Goal: Transaction & Acquisition: Register for event/course

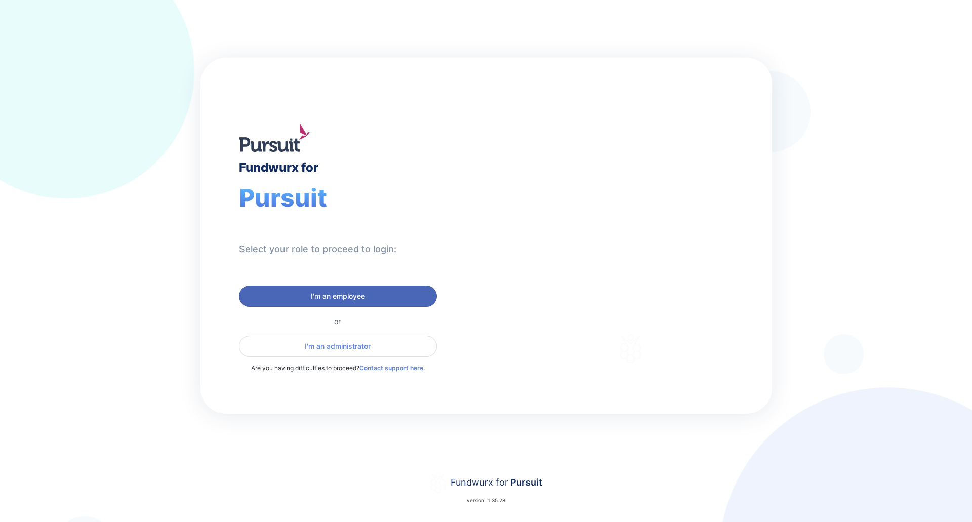
click at [349, 300] on span "I'm an employee" at bounding box center [338, 296] width 54 height 10
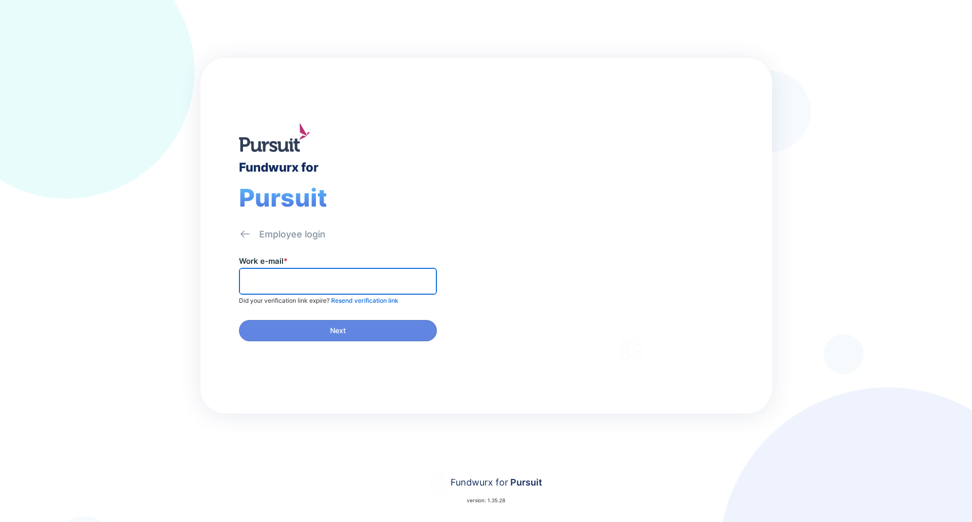
click at [305, 281] on input "text" at bounding box center [337, 281] width 189 height 16
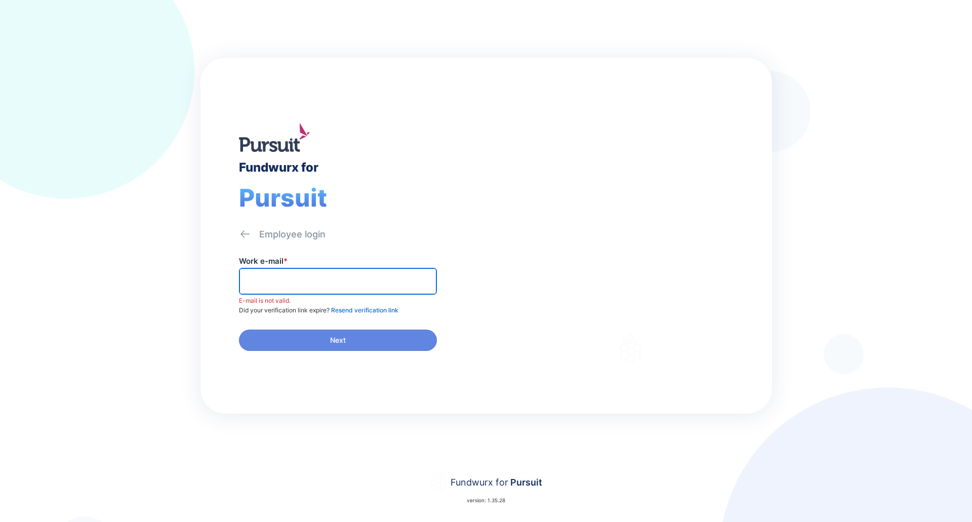
click at [352, 276] on input "text" at bounding box center [337, 281] width 189 height 16
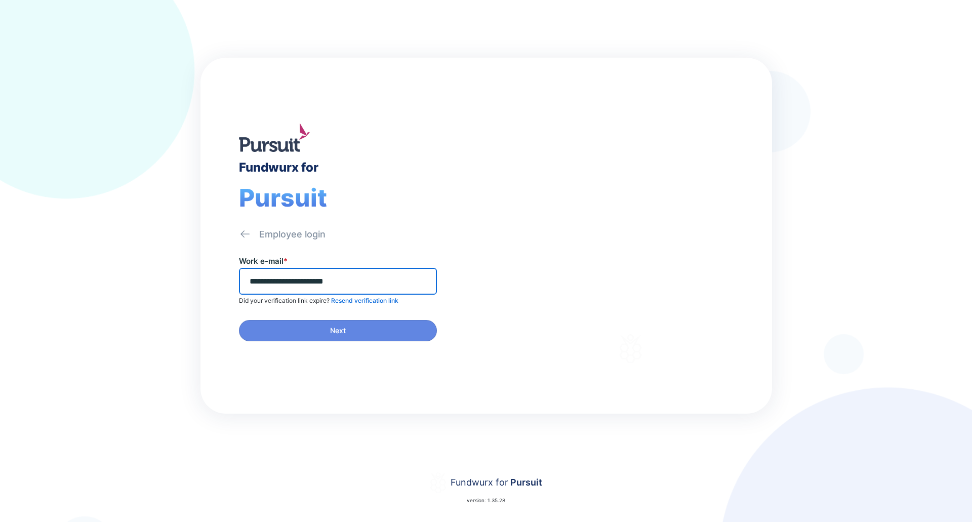
type input "**********"
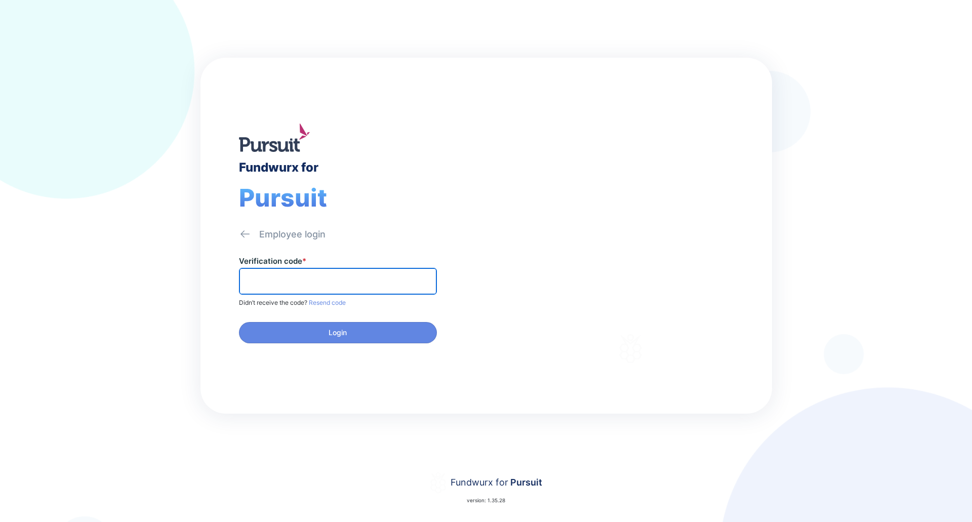
click at [352, 276] on input "text" at bounding box center [337, 281] width 189 height 16
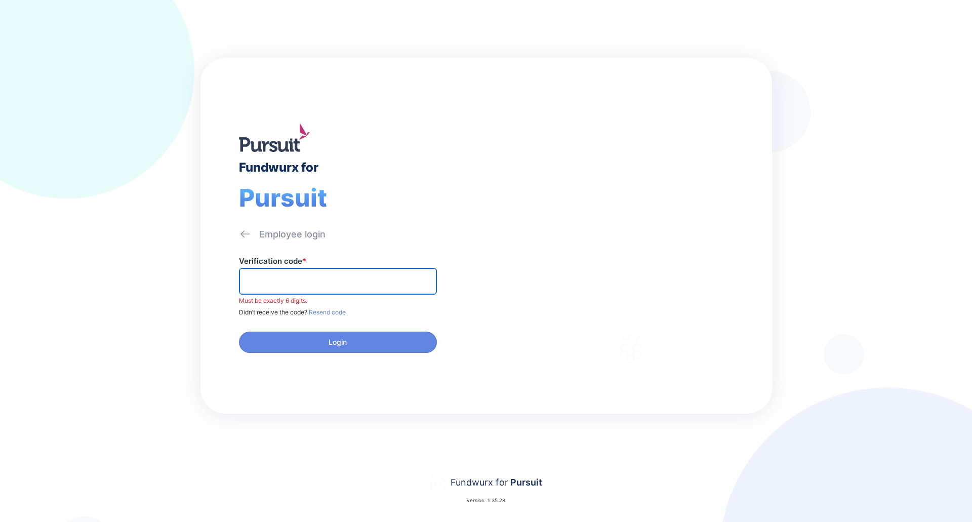
paste input "******"
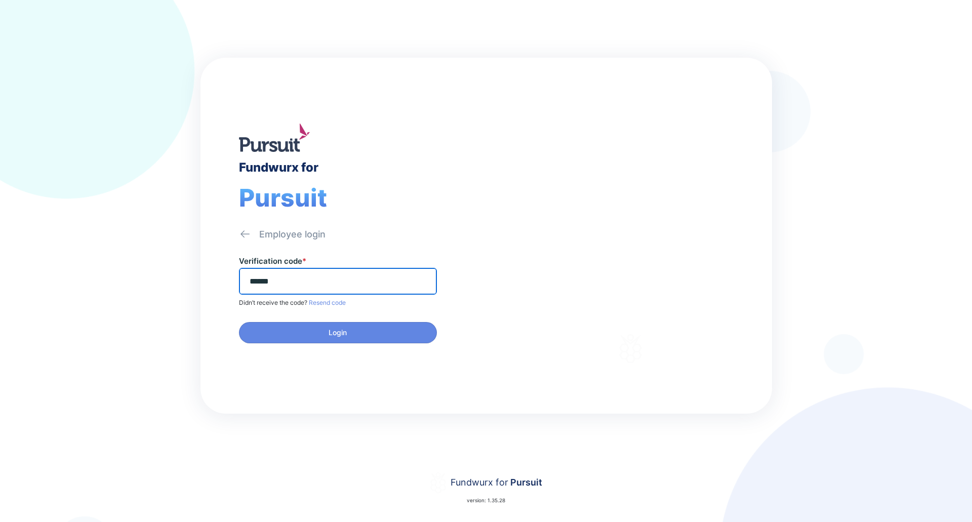
type input "******"
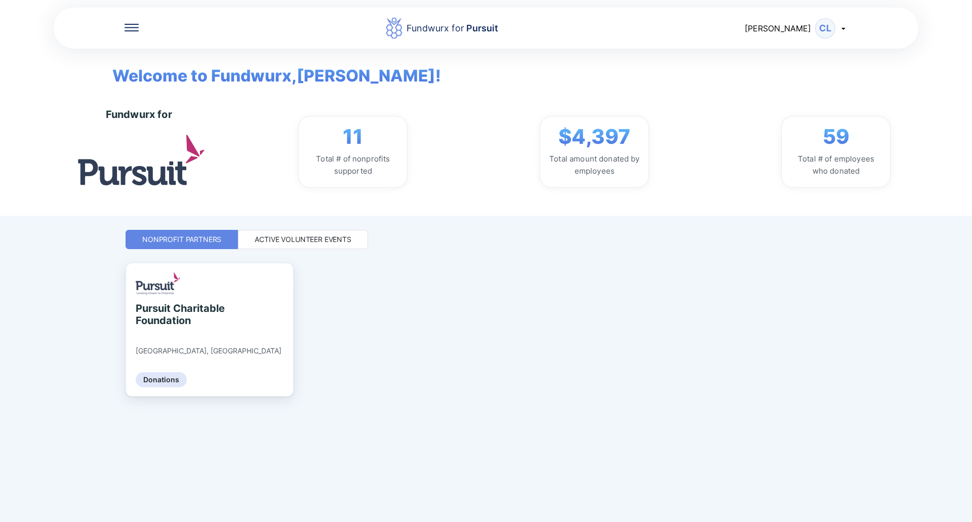
click at [314, 241] on div "Active Volunteer Events" at bounding box center [303, 239] width 97 height 10
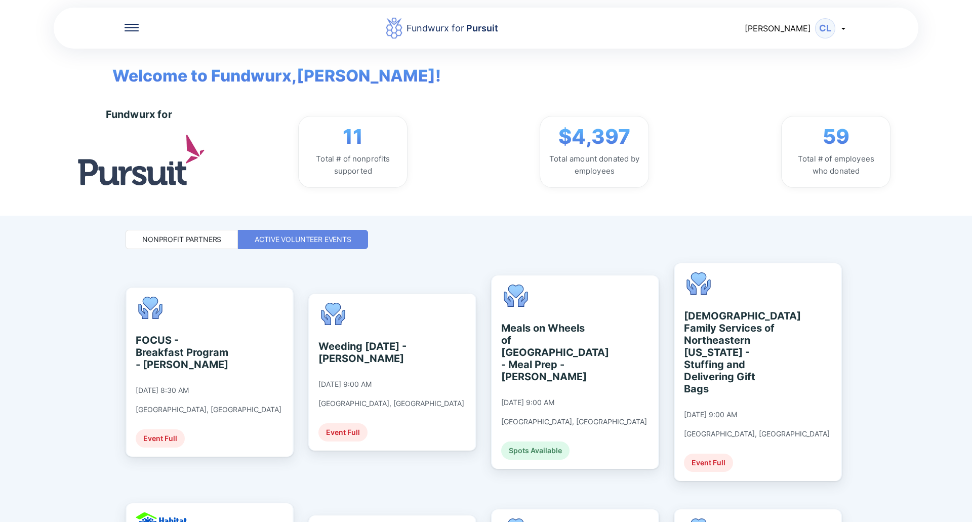
click at [862, 339] on div "Fundwurx for Pursuit [PERSON_NAME] [PERSON_NAME] Welcome to Fundwurx, [PERSON_N…" at bounding box center [486, 261] width 972 height 522
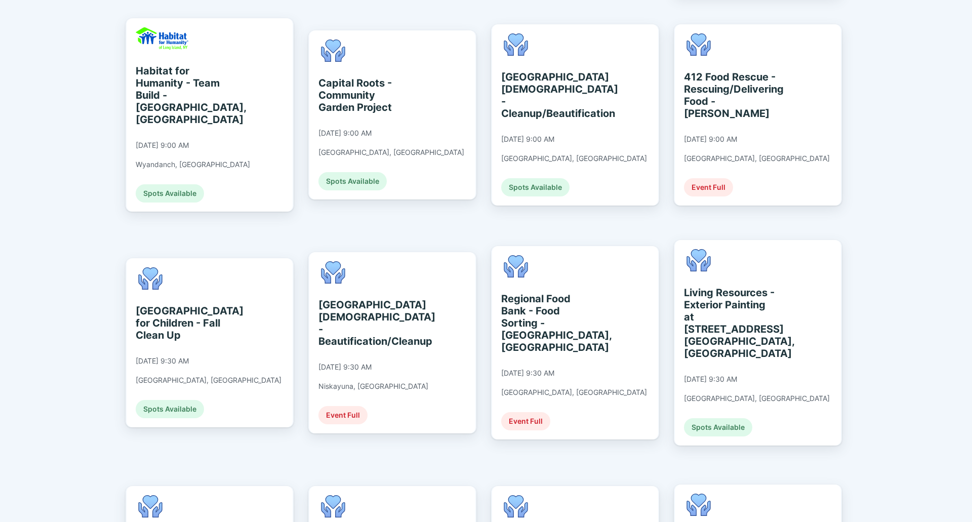
scroll to position [405, 0]
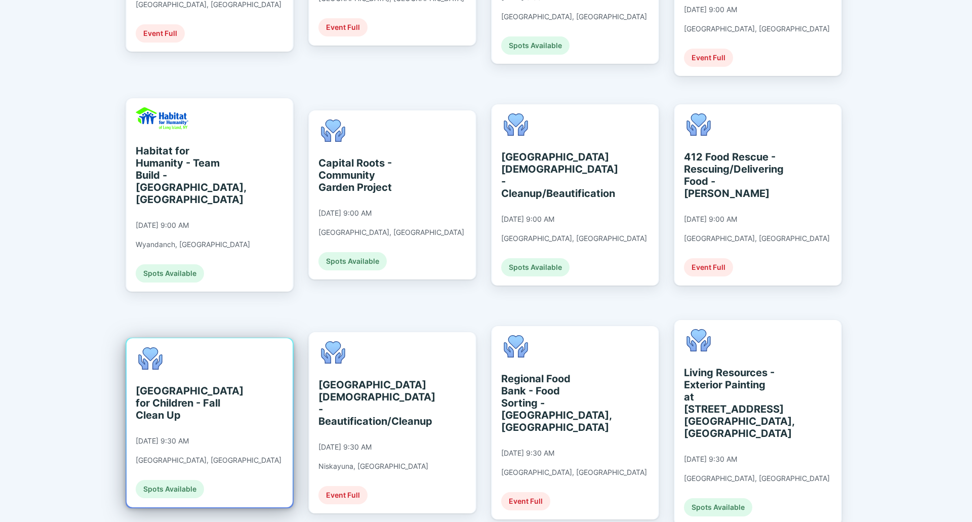
click at [201, 385] on div "[GEOGRAPHIC_DATA] for Children - Fall Clean Up" at bounding box center [182, 403] width 93 height 36
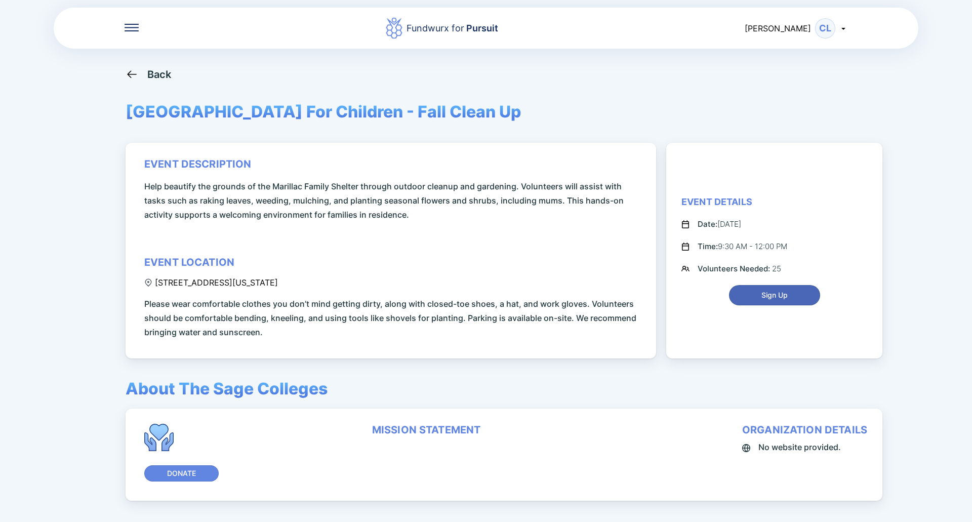
click at [765, 291] on span "Sign Up" at bounding box center [774, 295] width 26 height 10
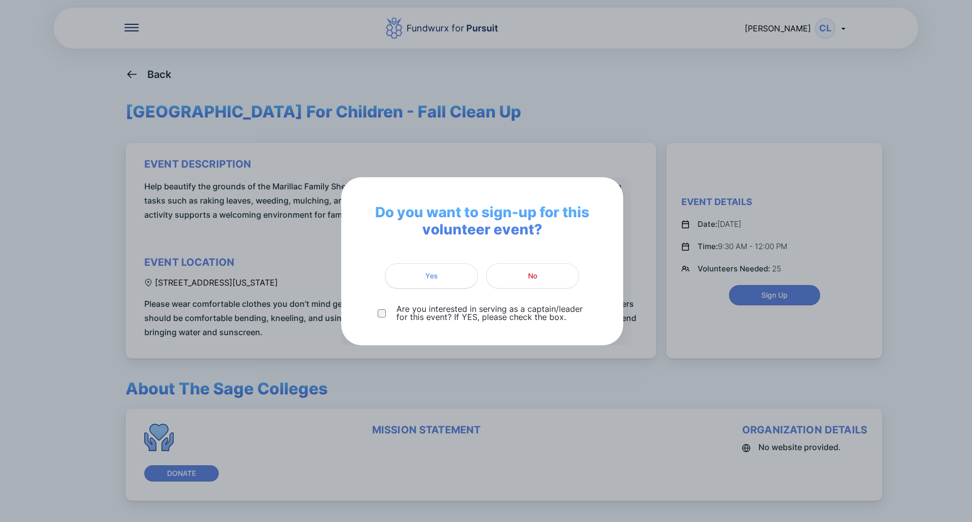
click at [438, 274] on span "Yes" at bounding box center [431, 276] width 80 height 10
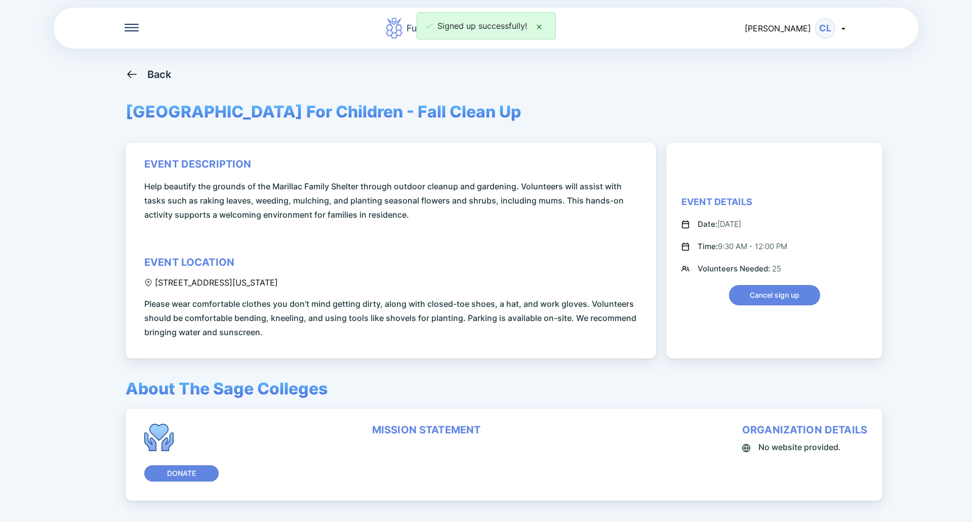
click at [135, 74] on icon at bounding box center [131, 74] width 9 height 8
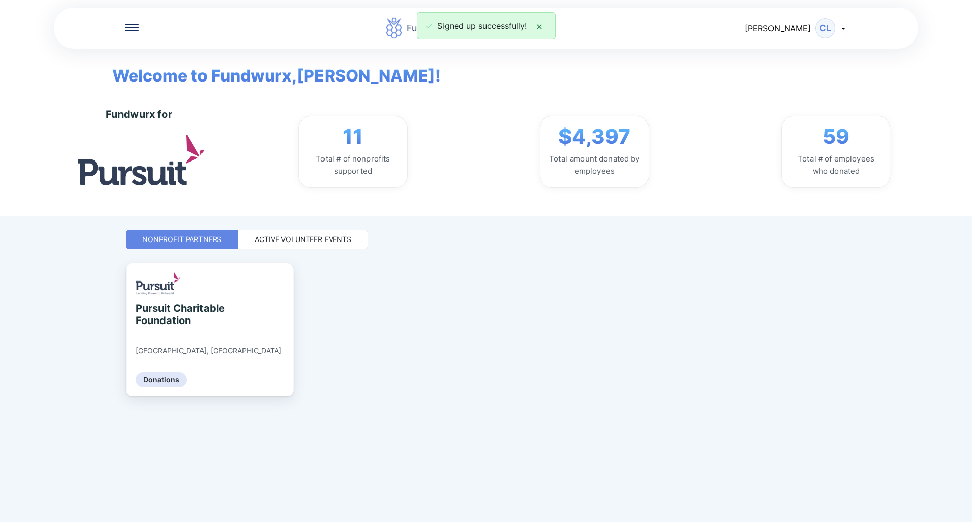
click at [289, 239] on div "Active Volunteer Events" at bounding box center [303, 239] width 97 height 10
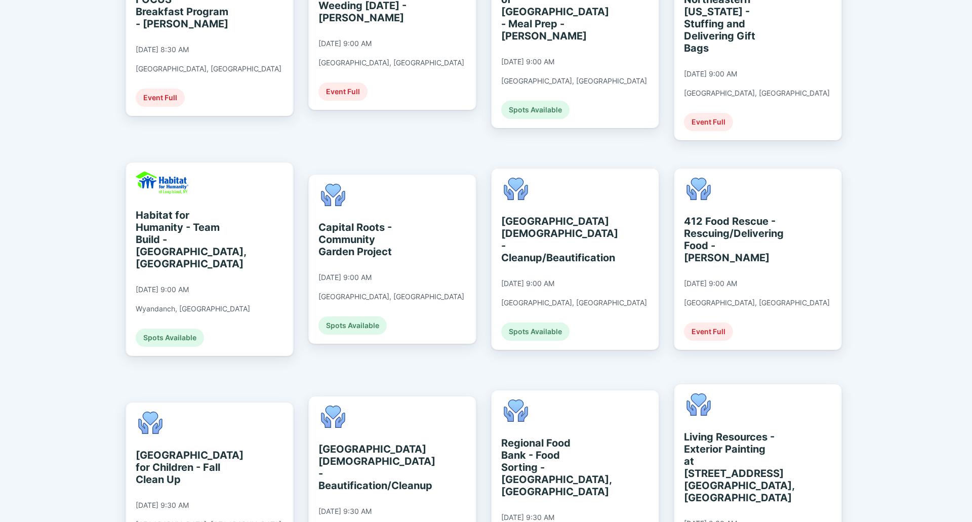
scroll to position [344, 0]
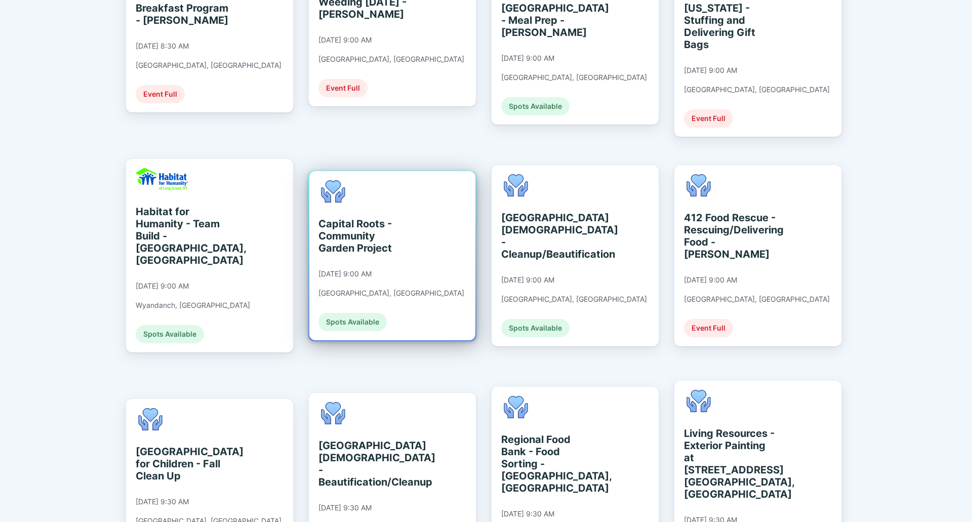
click at [404, 218] on div "Capital Roots - Community Garden Project" at bounding box center [364, 236] width 93 height 36
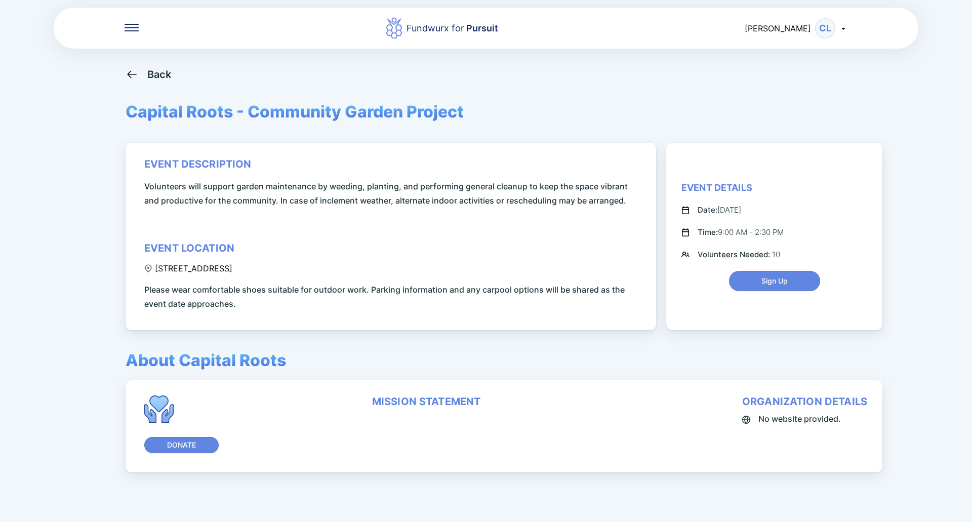
click at [775, 257] on div "Volunteers Needed: 10" at bounding box center [738, 254] width 82 height 12
click at [913, 139] on div "Fundwurx for Pursuit [PERSON_NAME] CL Back Capital Roots - Community Garden Pro…" at bounding box center [486, 261] width 972 height 522
click at [135, 74] on icon at bounding box center [131, 74] width 9 height 8
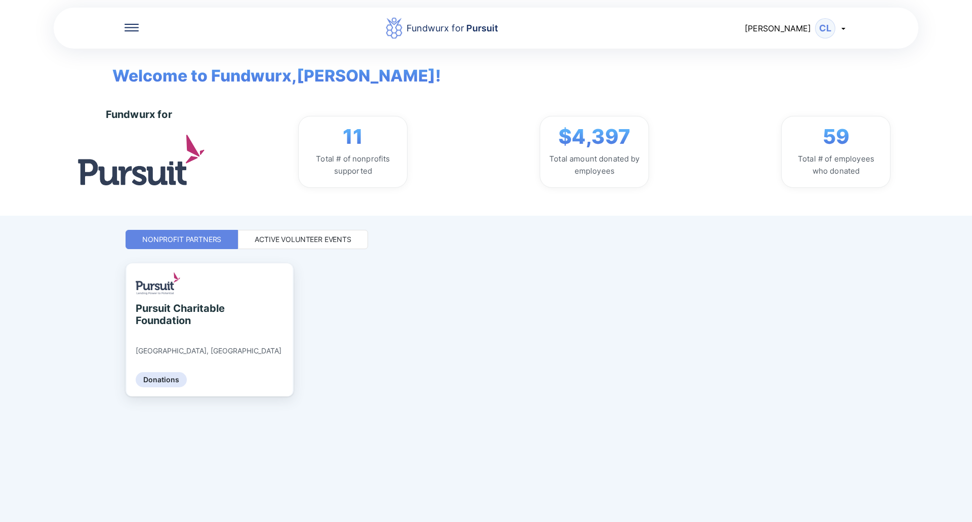
click at [320, 242] on div "Active Volunteer Events" at bounding box center [303, 239] width 97 height 10
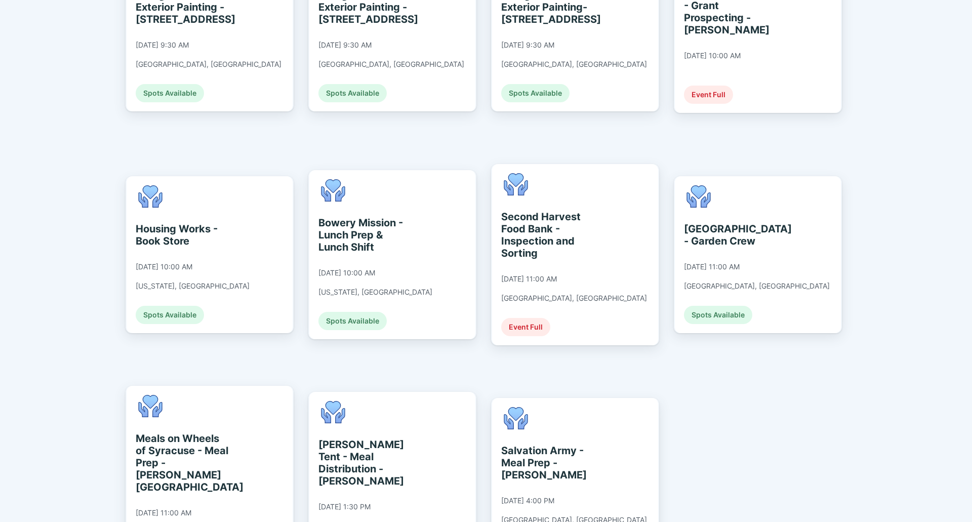
scroll to position [1068, 0]
